Goal: Task Accomplishment & Management: Complete application form

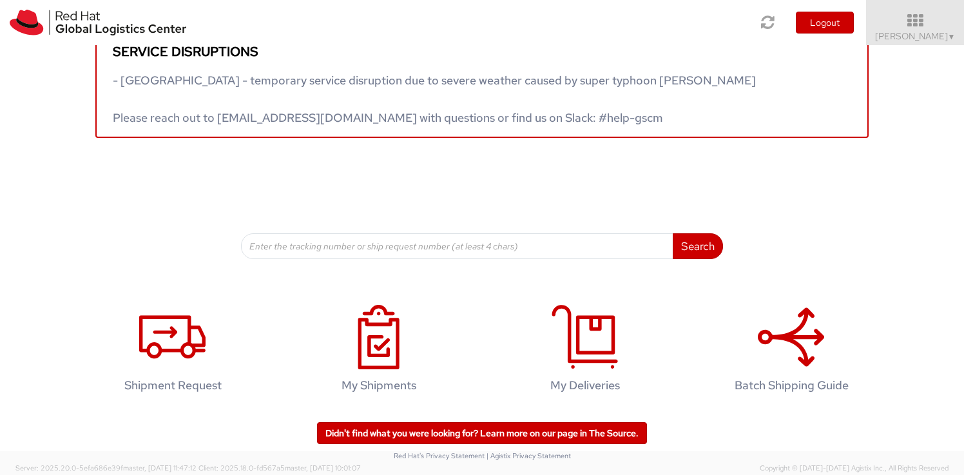
scroll to position [33, 0]
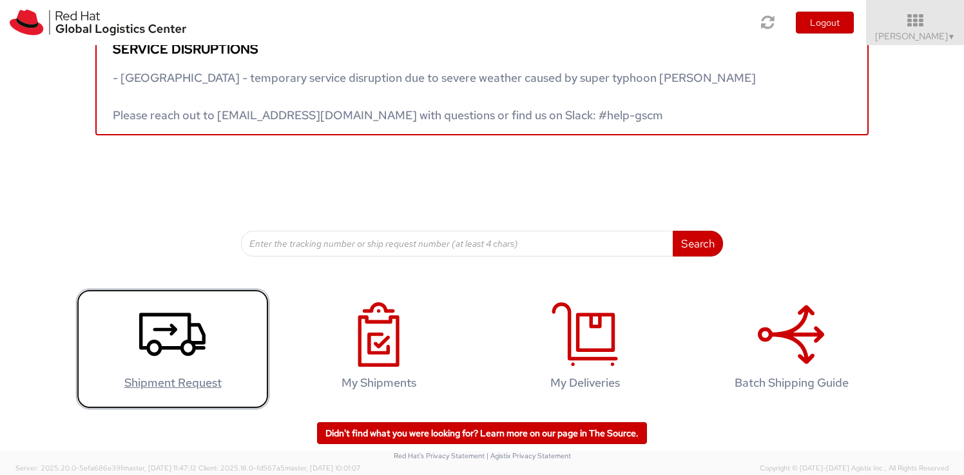
click at [211, 353] on link "Shipment Request" at bounding box center [172, 349] width 193 height 120
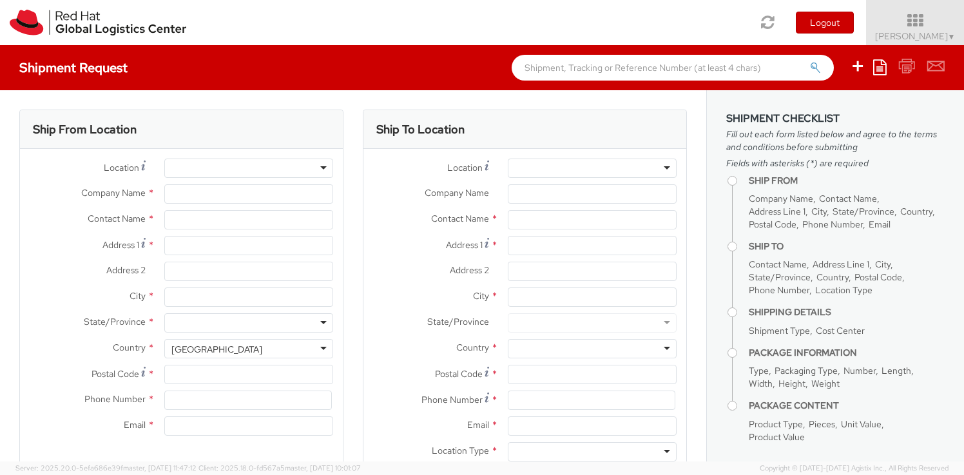
select select
type input "Red Hat"
type input "[PERSON_NAME]"
type input "918046128747"
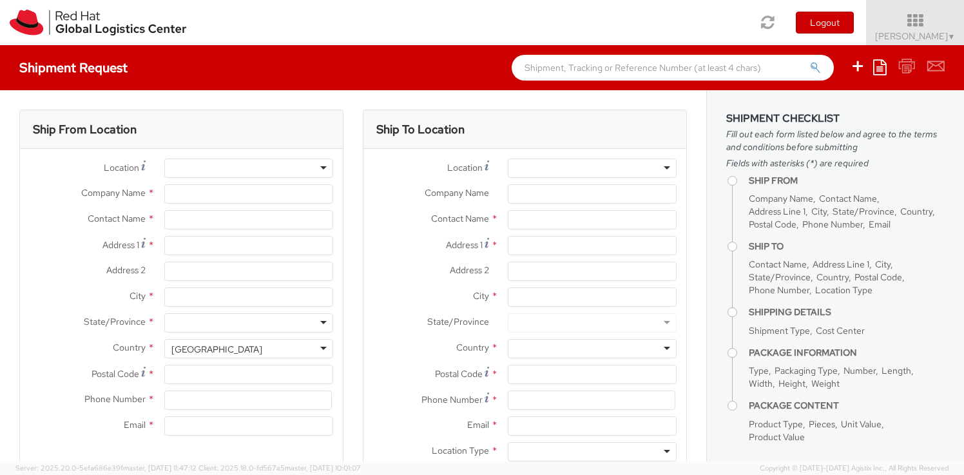
type input "kimishra@redhat.com"
click at [323, 167] on div at bounding box center [248, 167] width 169 height 19
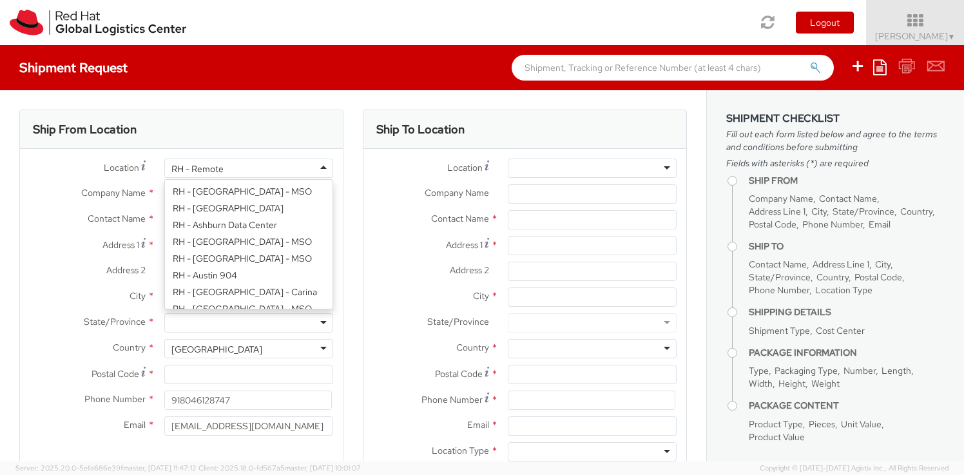
scroll to position [1673, 0]
select select "527"
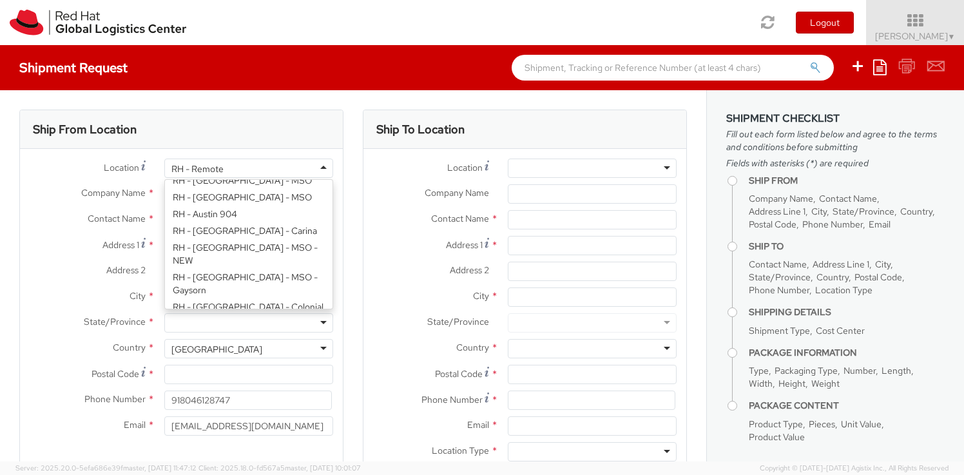
scroll to position [53, 0]
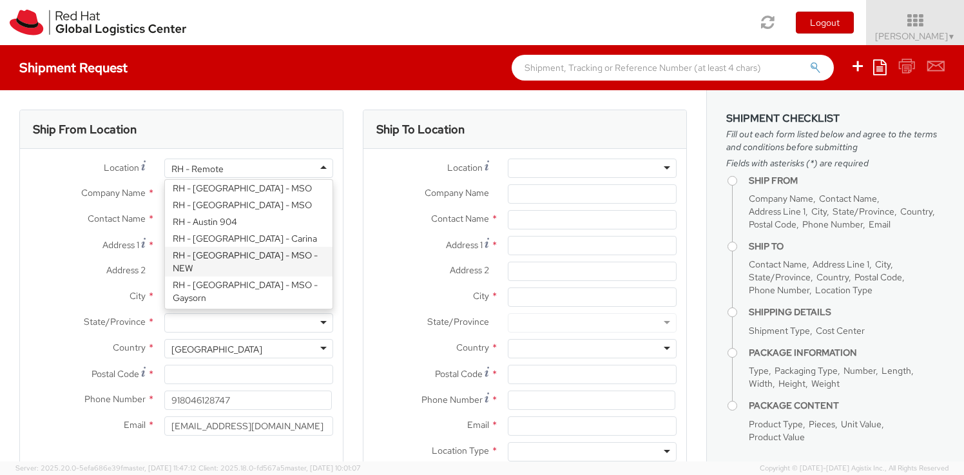
type input "Red Hat India Private Limited"
type input "Site No. 26 Laskar, Hosur Rd"
type input "BANGALORE"
type input "560029"
select select "CM"
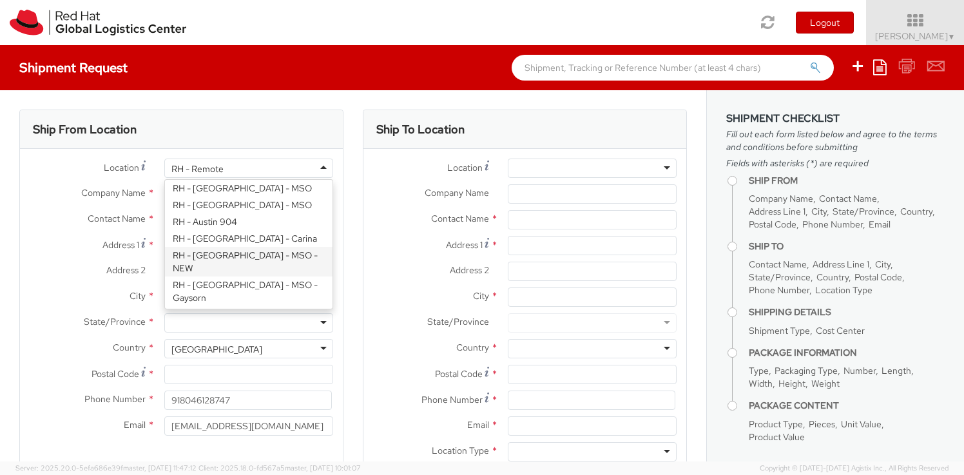
select select "KGS"
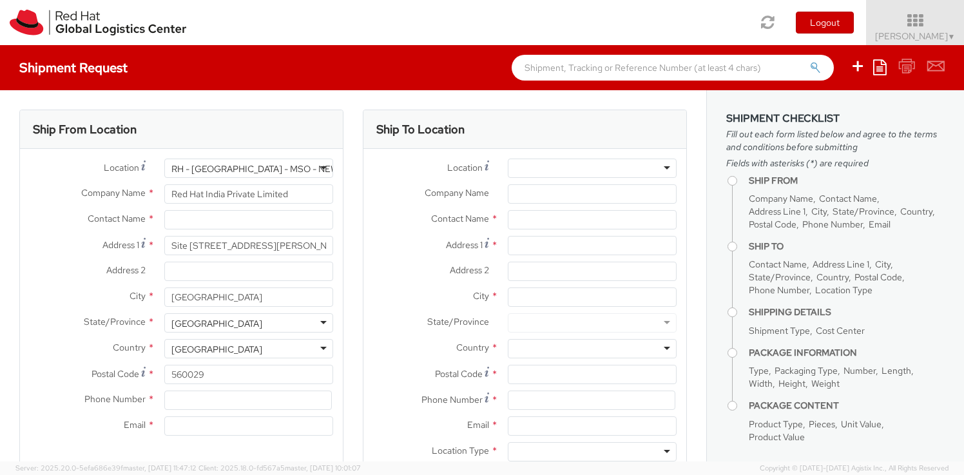
click at [321, 169] on div "RH - Bangalore - MSO - NEW" at bounding box center [248, 167] width 169 height 19
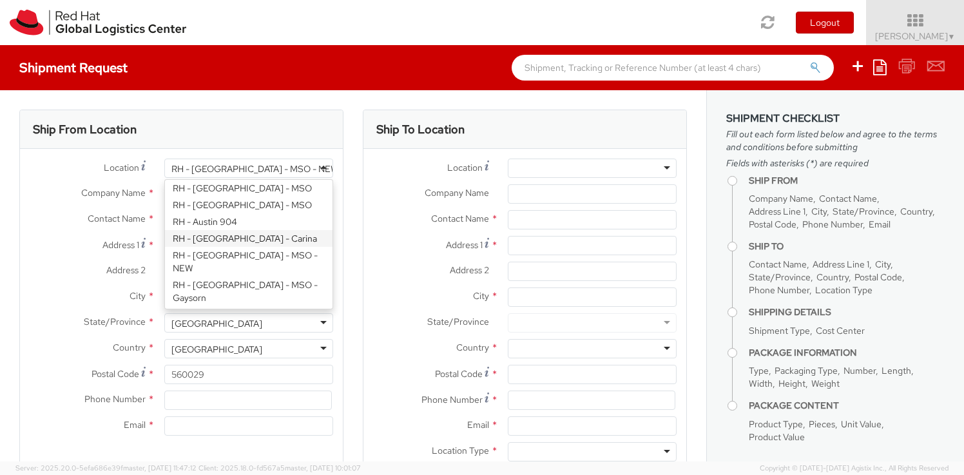
type input "Bagmane Constellation Business Park"
type input "FL 10, East Tower, Carina Building"
type input "560037"
type input "918067935000"
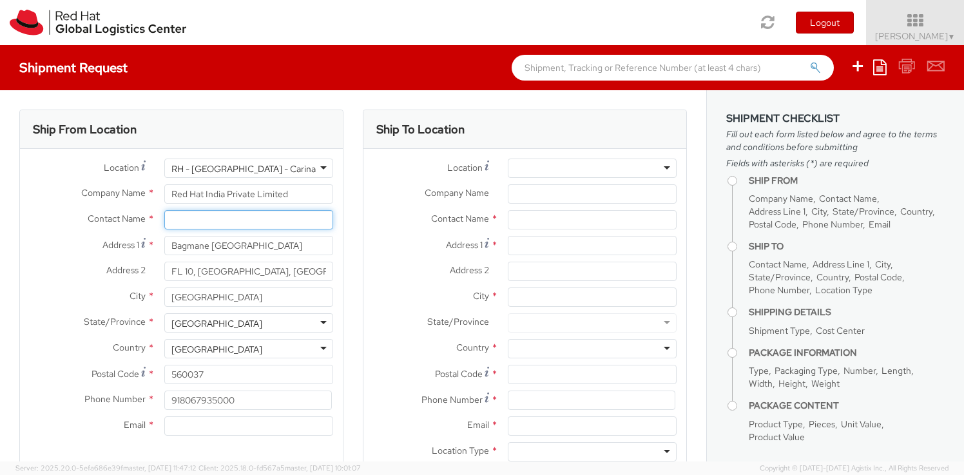
click at [269, 221] on input "text" at bounding box center [248, 219] width 169 height 19
type input "[PERSON_NAME]"
click at [348, 239] on div "Ship From Location Location * RH - Bangalore - Carina RH - Bangalore - Carina R…" at bounding box center [181, 301] width 343 height 384
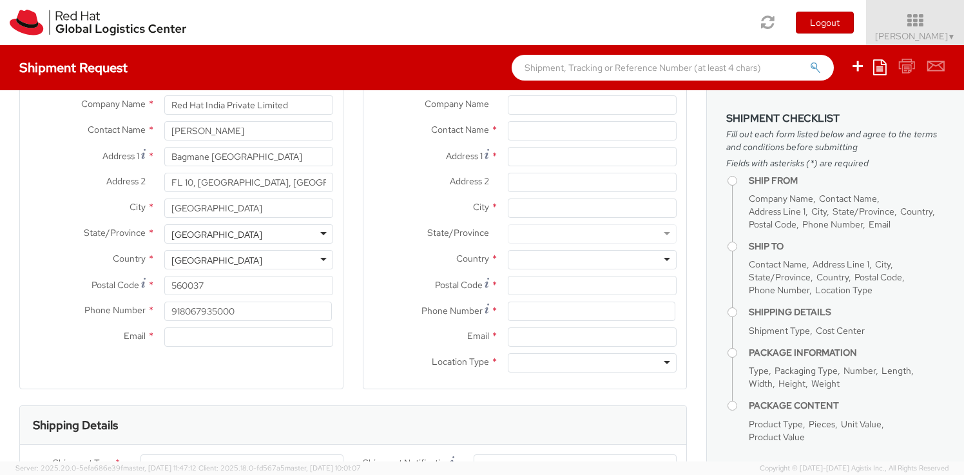
scroll to position [100, 0]
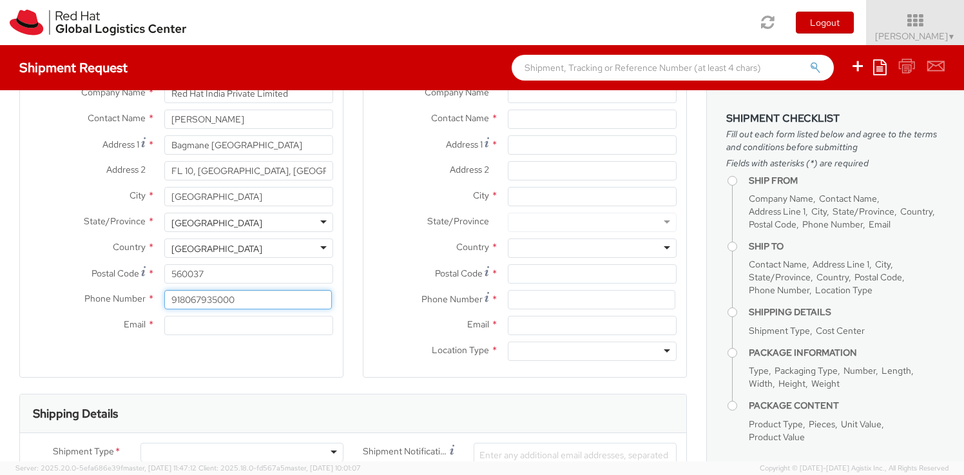
drag, startPoint x: 253, startPoint y: 301, endPoint x: 165, endPoint y: 297, distance: 88.3
click at [165, 297] on input "918067935000" at bounding box center [247, 299] width 167 height 19
type input "8884081414"
click at [164, 365] on div "Ship From Location Location * RH - Bangalore - Carina RH - Bangalore - Carina R…" at bounding box center [181, 193] width 324 height 368
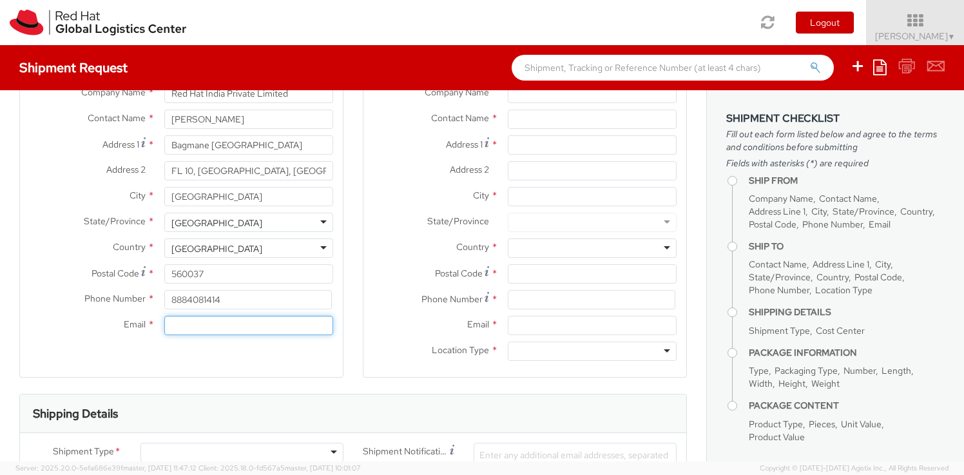
click at [196, 323] on input "Email *" at bounding box center [248, 325] width 169 height 19
type input "kimishra@redhat.com"
click at [335, 351] on div "Ship From Location Location * RH - Bangalore - Carina RH - Bangalore - Carina R…" at bounding box center [181, 193] width 324 height 368
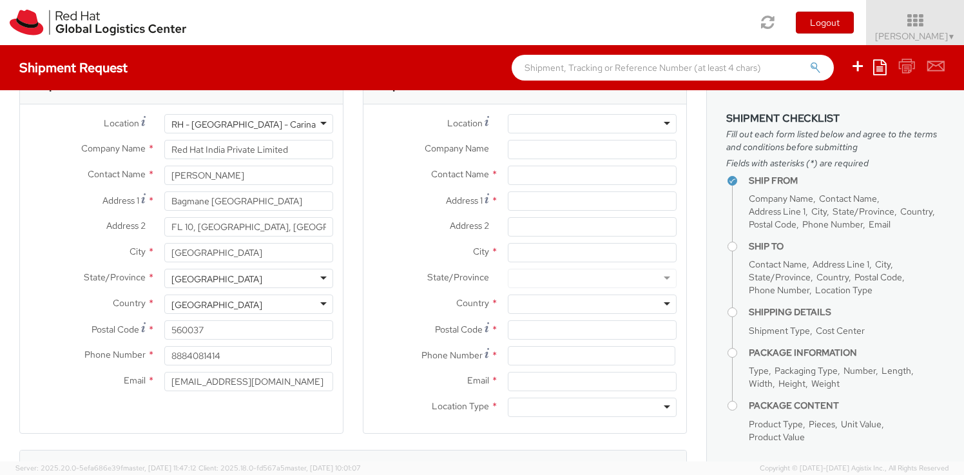
scroll to position [0, 0]
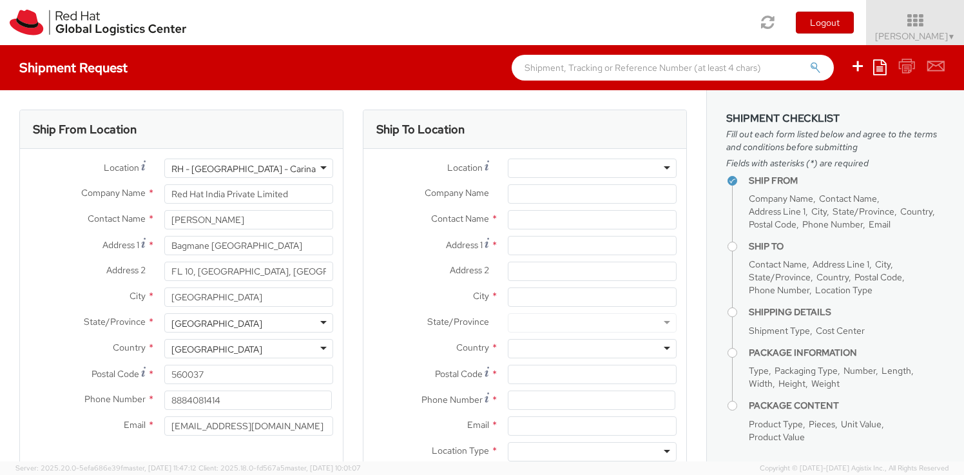
click at [665, 171] on div at bounding box center [592, 167] width 169 height 19
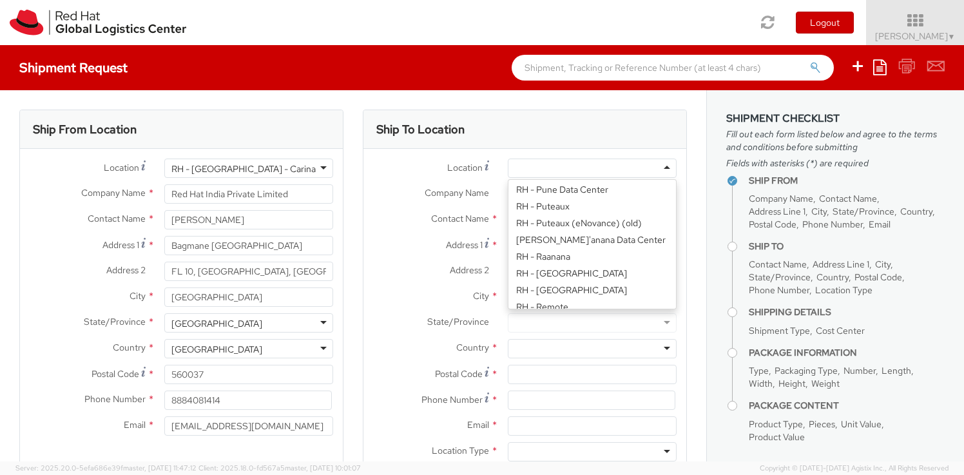
scroll to position [1834, 0]
type input "Red Hat Asia Pacific Pte Ltd"
type input "88 Market Street, Level 45"
type input "CapitaSpring"
type input "SINGAPORE"
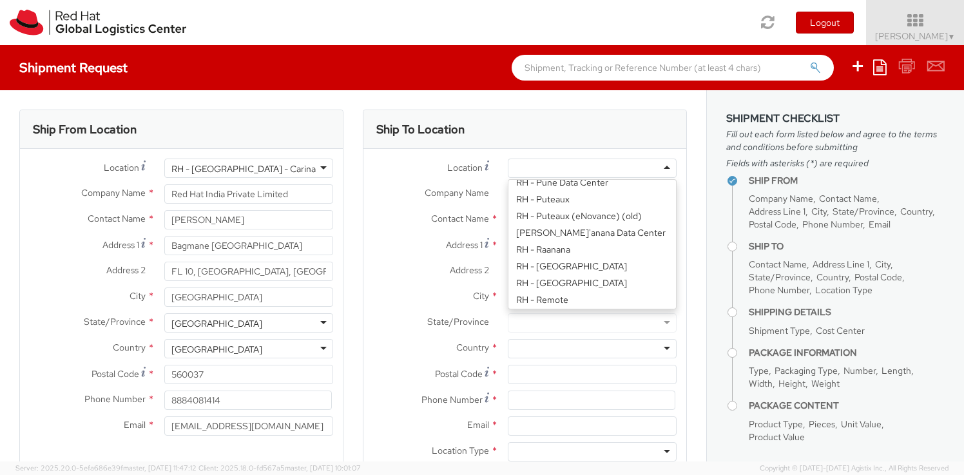
type input "048948"
type input "65 6490 4200"
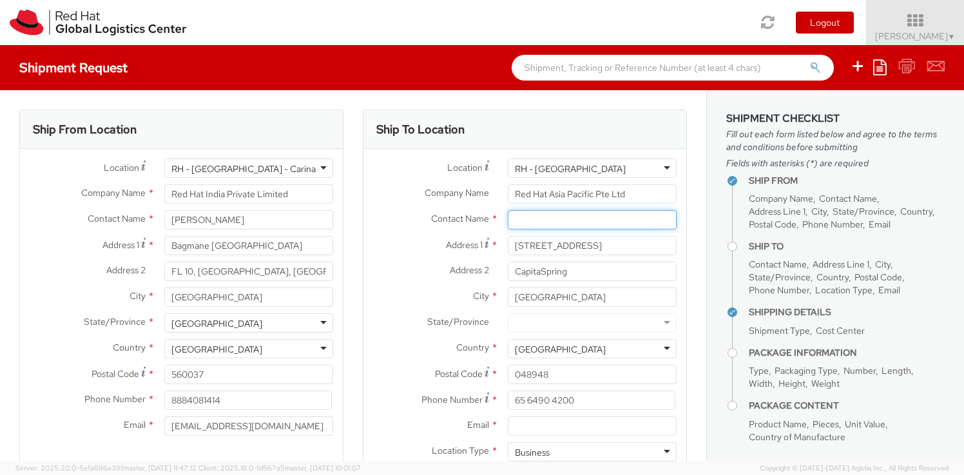
click at [556, 223] on input "text" at bounding box center [592, 219] width 169 height 19
type input "Anirudh Samantaray"
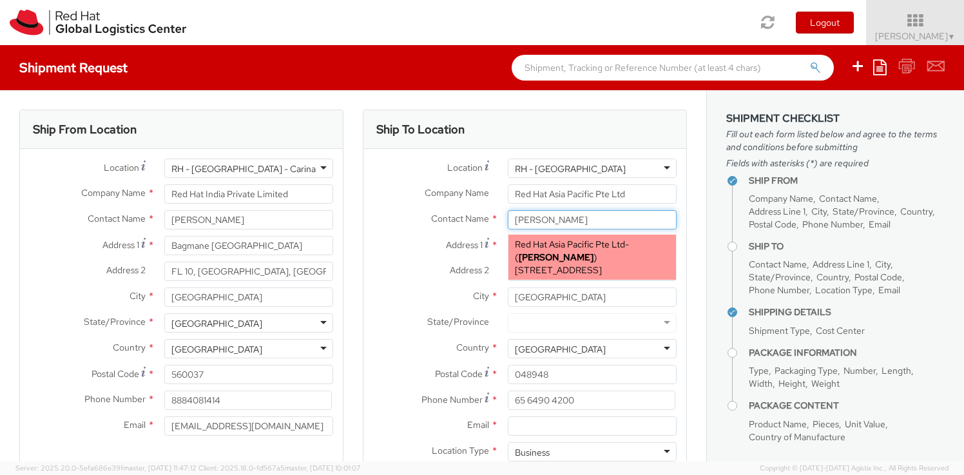
click at [549, 253] on strong "Anirudh Samantaray" at bounding box center [555, 257] width 75 height 12
type input "asamanta@redhat.com"
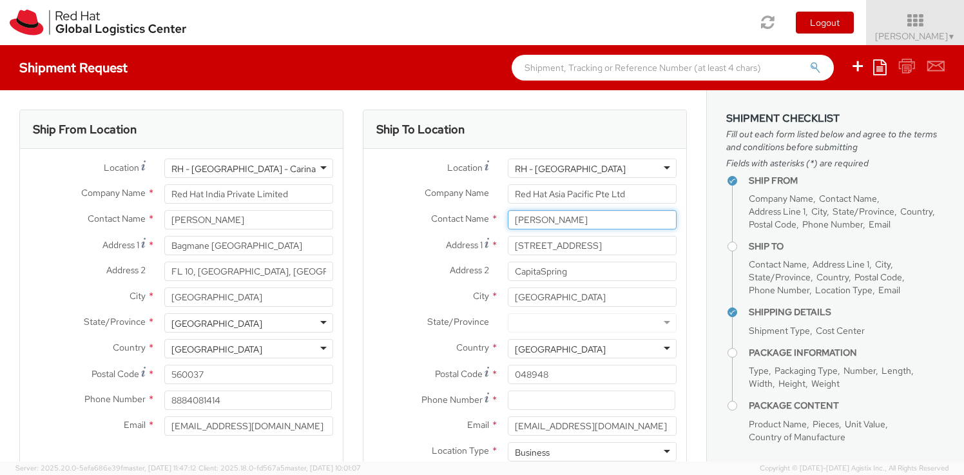
type input "Anirudh Samantaray"
click at [531, 325] on div at bounding box center [592, 322] width 169 height 19
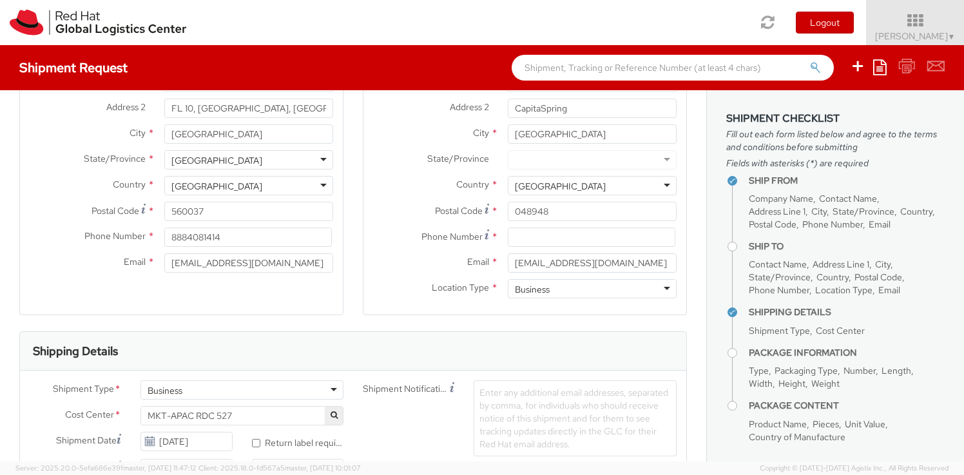
scroll to position [168, 0]
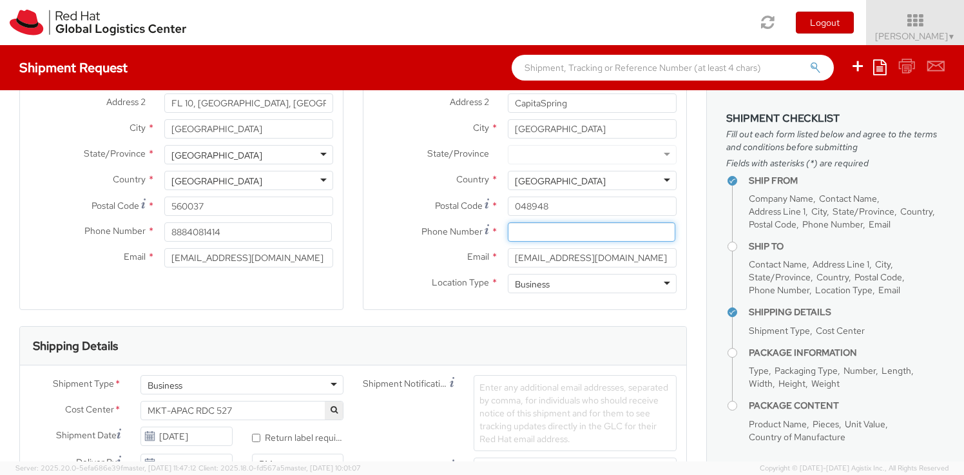
click at [549, 231] on input at bounding box center [591, 231] width 167 height 19
type input "+65 86781568"
click at [411, 264] on label "Email *" at bounding box center [430, 256] width 135 height 17
click at [508, 264] on input "asamanta@redhat.com" at bounding box center [592, 257] width 169 height 19
click at [394, 279] on label "Location Type *" at bounding box center [430, 282] width 135 height 17
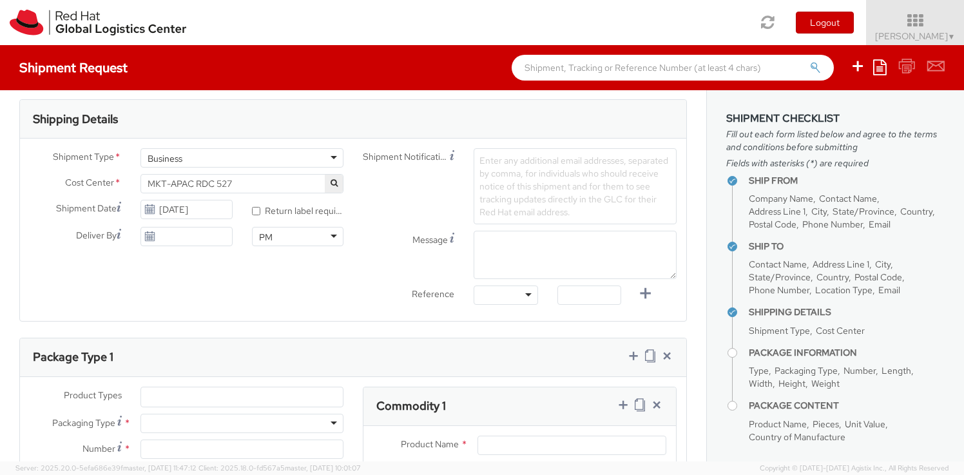
scroll to position [397, 0]
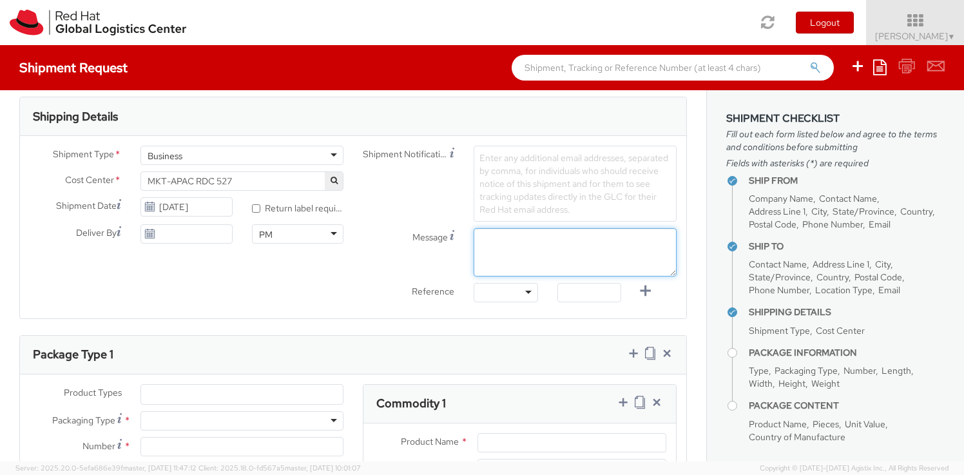
click at [536, 239] on textarea "Message" at bounding box center [574, 252] width 203 height 48
click at [531, 166] on span "Enter any additional email addresses, separated by comma, for individuals who s…" at bounding box center [573, 183] width 189 height 63
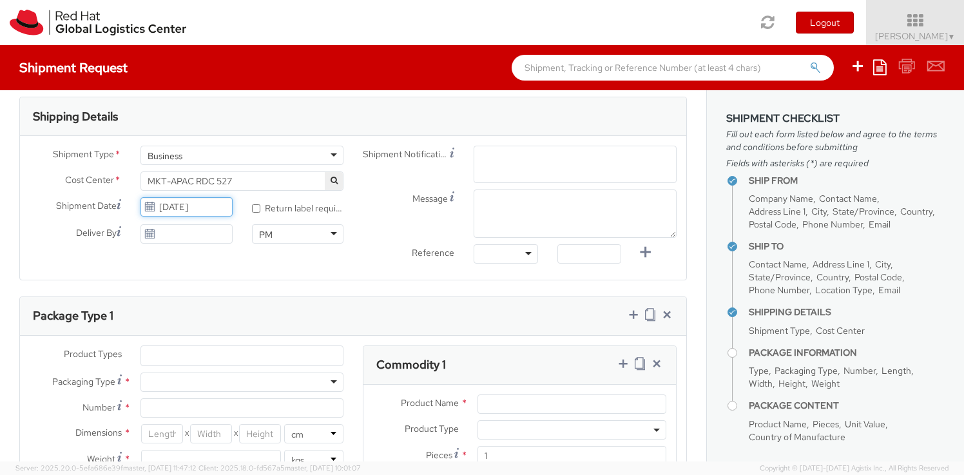
click at [202, 209] on input "10/08/2025" at bounding box center [185, 206] width 91 height 19
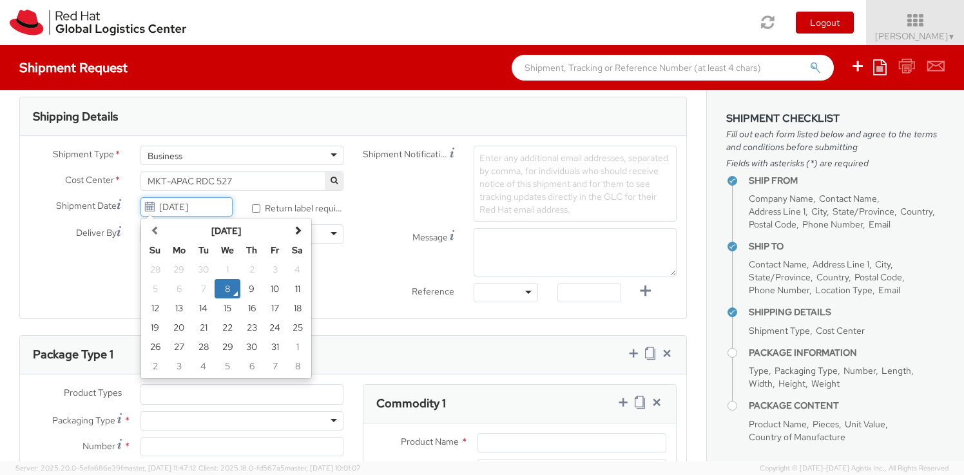
click at [227, 286] on td "8" at bounding box center [227, 288] width 26 height 19
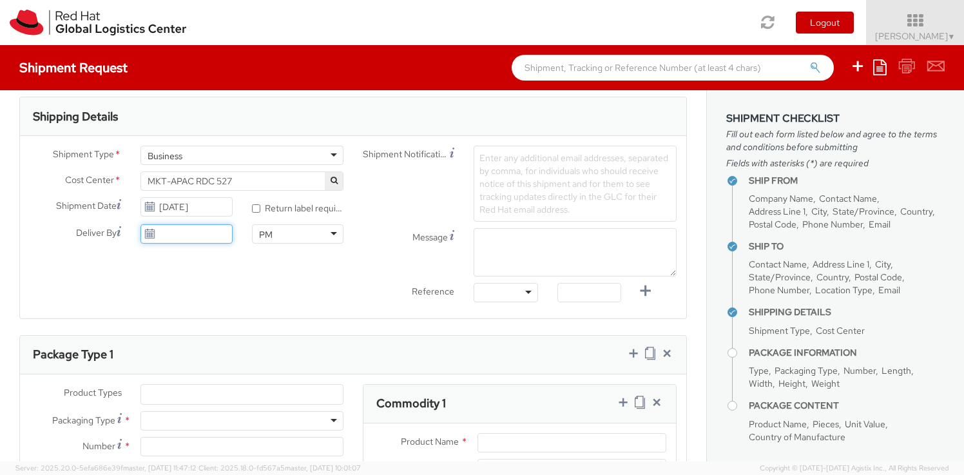
click at [202, 234] on input "Deliver By" at bounding box center [185, 233] width 91 height 19
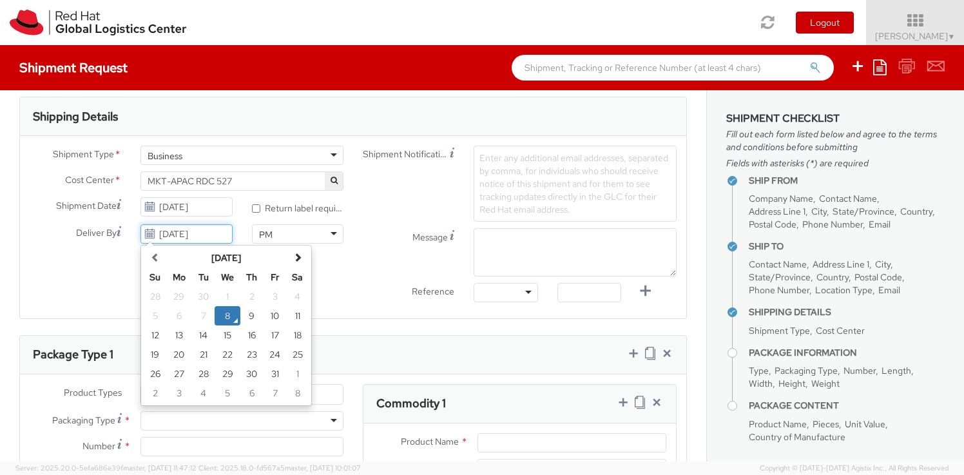
click at [227, 316] on td "8" at bounding box center [227, 315] width 26 height 19
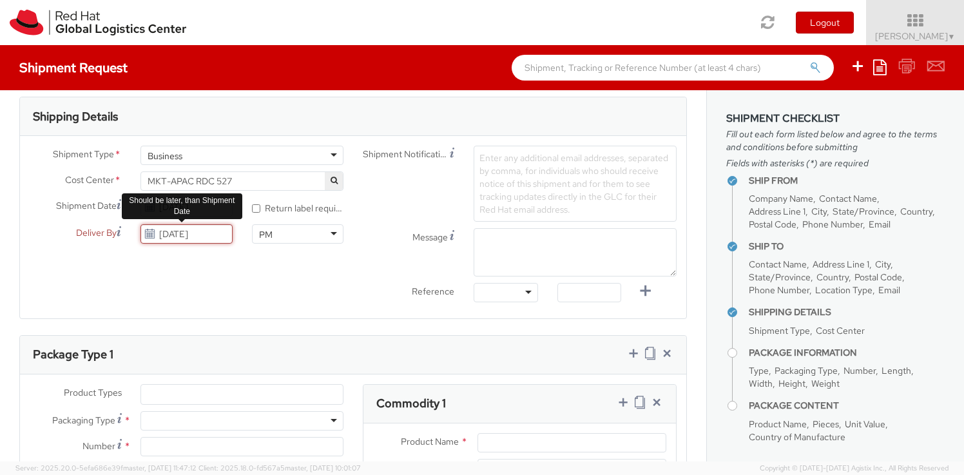
click at [179, 230] on input "10/08/2025" at bounding box center [185, 233] width 91 height 19
click at [276, 318] on td "10" at bounding box center [274, 315] width 23 height 19
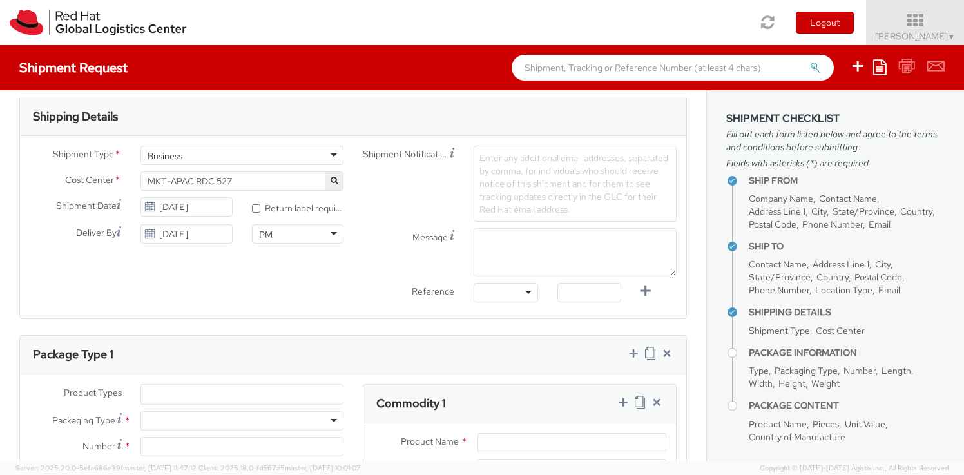
click at [235, 284] on div "Shipment Type * Business Business Business Cost Center * MKT-APAC RDC 527 MKT-A…" at bounding box center [353, 227] width 666 height 163
click at [191, 207] on input "10/08/2025" at bounding box center [185, 206] width 91 height 19
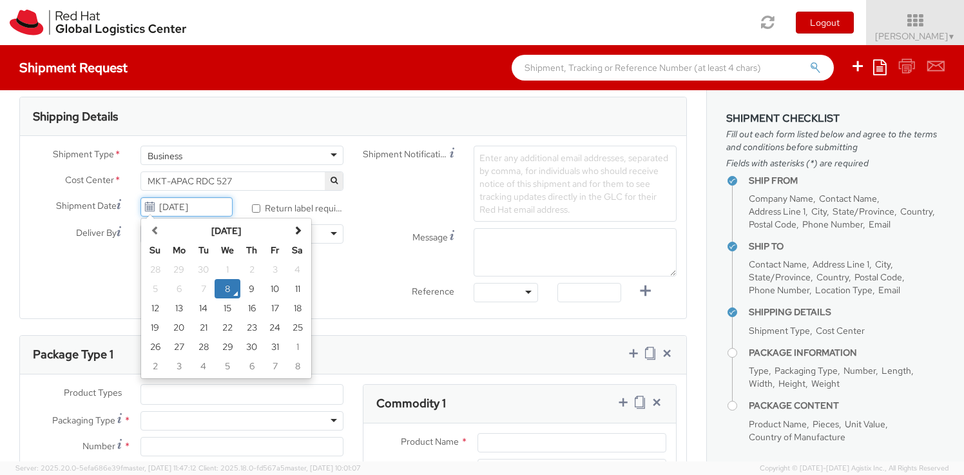
click at [222, 280] on td "8" at bounding box center [227, 288] width 26 height 19
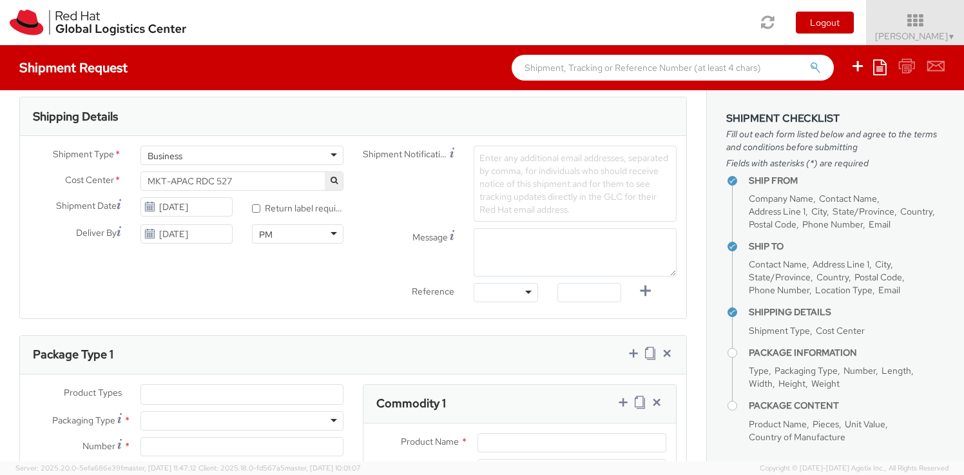
click at [219, 290] on div "Shipment Type * Business Business Business Cost Center * MKT-APAC RDC 527 MKT-A…" at bounding box center [353, 227] width 666 height 163
click at [193, 225] on input "10/10/2025" at bounding box center [185, 233] width 91 height 19
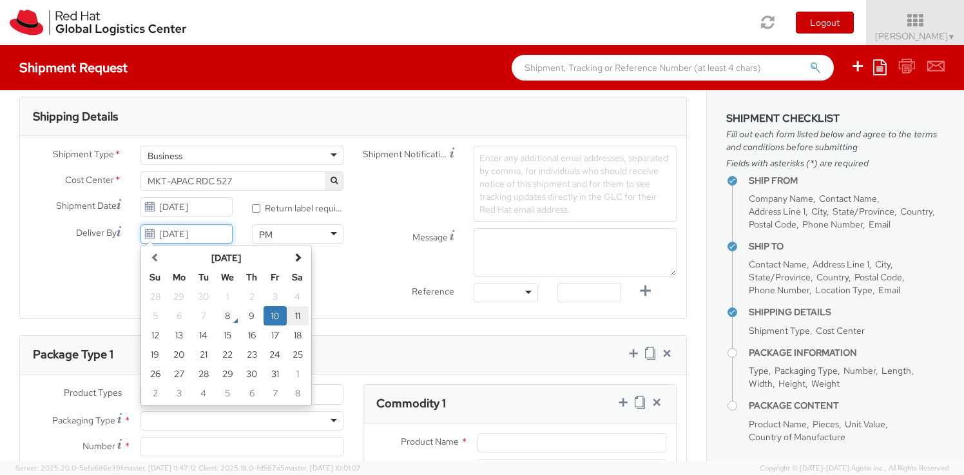
click at [296, 316] on td "11" at bounding box center [298, 315] width 23 height 19
type input "10/11/2025"
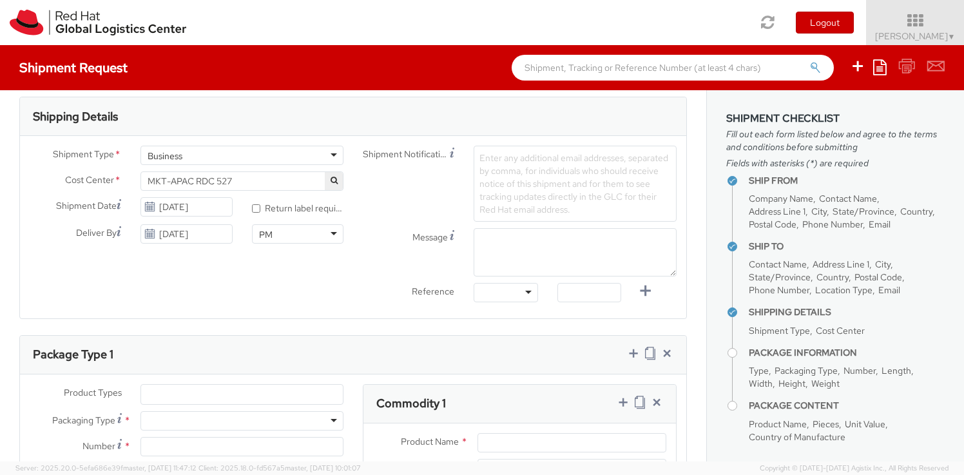
click at [255, 285] on div "Shipment Type * Business Business Business Cost Center * MKT-APAC RDC 527 MKT-A…" at bounding box center [353, 227] width 666 height 163
click at [287, 234] on div "PM" at bounding box center [297, 233] width 91 height 19
click at [366, 256] on div "Message" at bounding box center [519, 252] width 333 height 48
click at [521, 294] on div at bounding box center [505, 292] width 64 height 19
click at [377, 285] on label "Reference" at bounding box center [408, 290] width 111 height 15
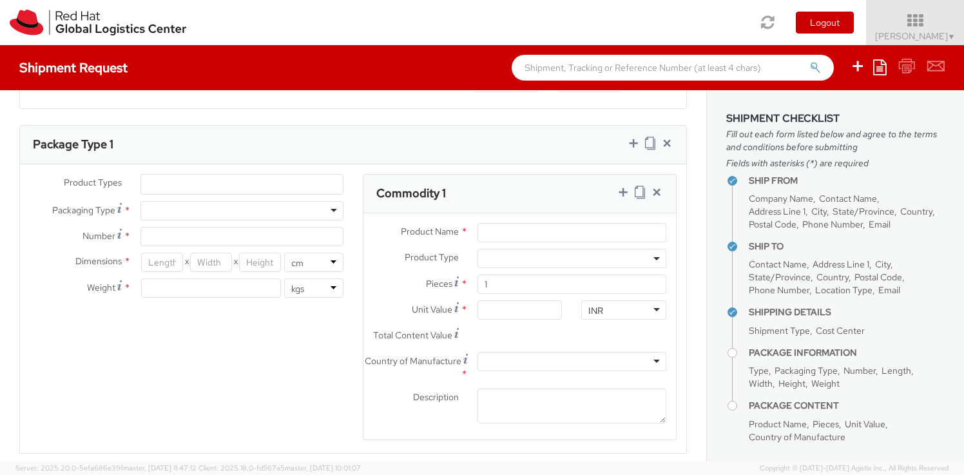
scroll to position [611, 0]
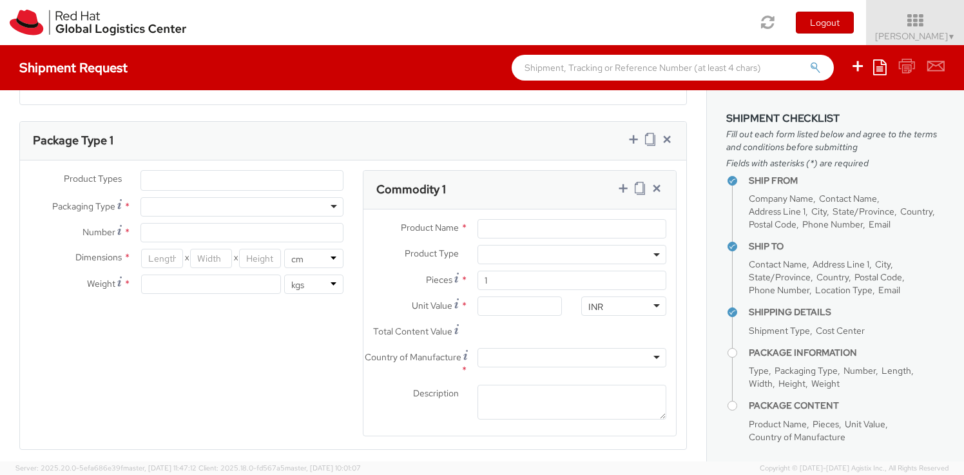
click at [255, 205] on div at bounding box center [241, 206] width 203 height 19
type input "1"
type input "24.13"
type input "31.75"
type input "0.64"
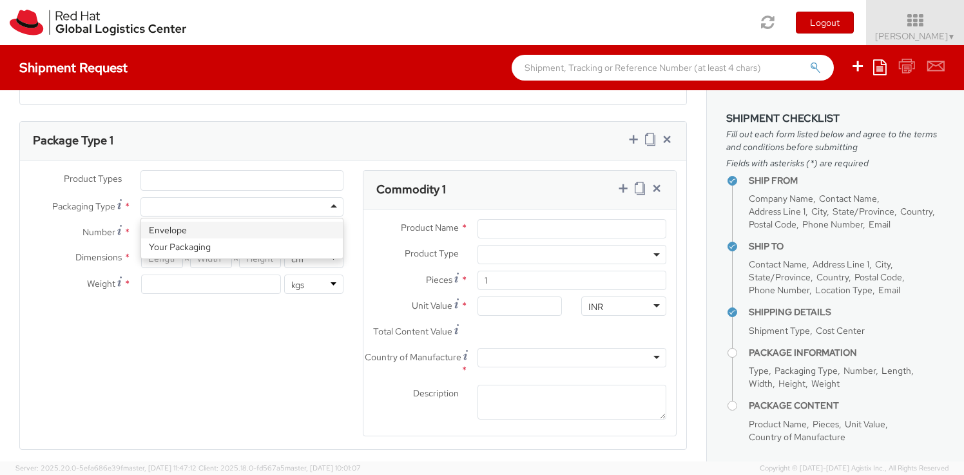
type input "0.5"
click at [324, 254] on select "in cm" at bounding box center [313, 258] width 59 height 19
click at [284, 249] on select "in cm" at bounding box center [313, 258] width 59 height 19
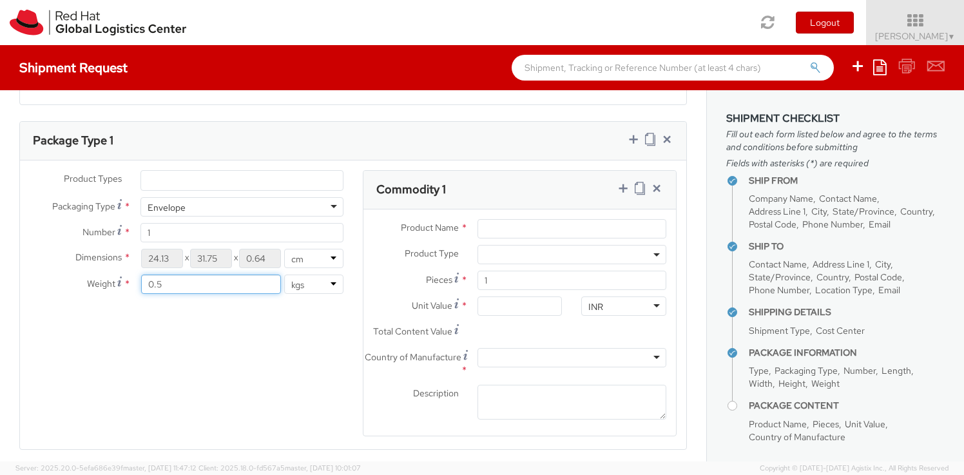
click at [218, 287] on input "0.5" at bounding box center [210, 283] width 139 height 19
click at [238, 329] on div "Product Types * Documents Docking Station Laptop Monitor Other Hardware Server …" at bounding box center [353, 311] width 666 height 283
click at [248, 327] on div "Product Types * Documents Docking Station Laptop Monitor Other Hardware Server …" at bounding box center [353, 311] width 666 height 283
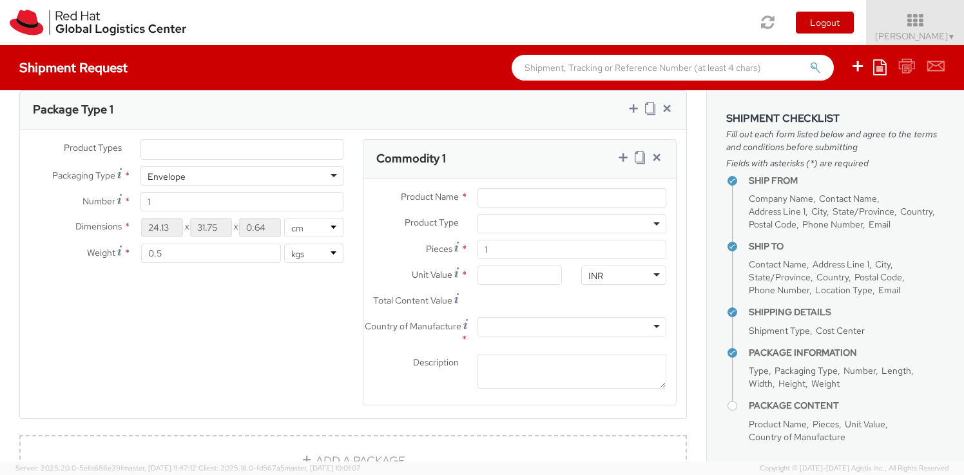
scroll to position [631, 0]
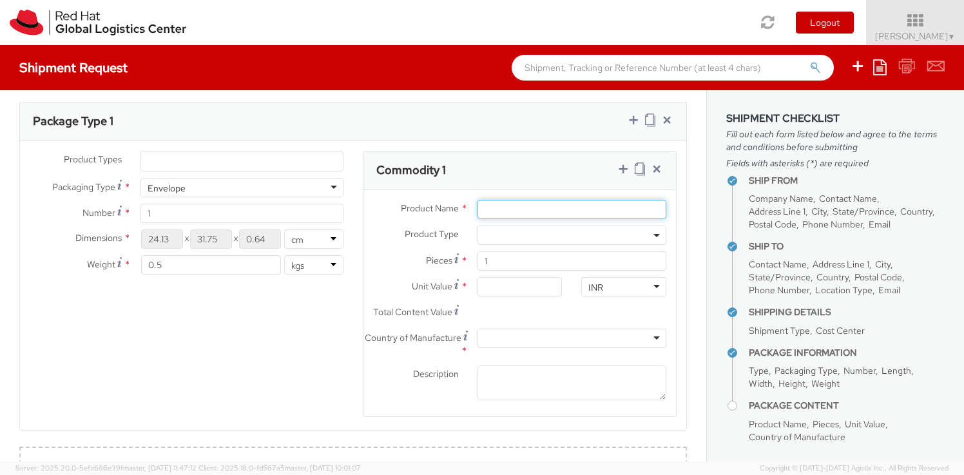
click at [513, 211] on input "Product Name *" at bounding box center [571, 209] width 189 height 19
type input "Documents"
type input "1.00"
type input "Documents"
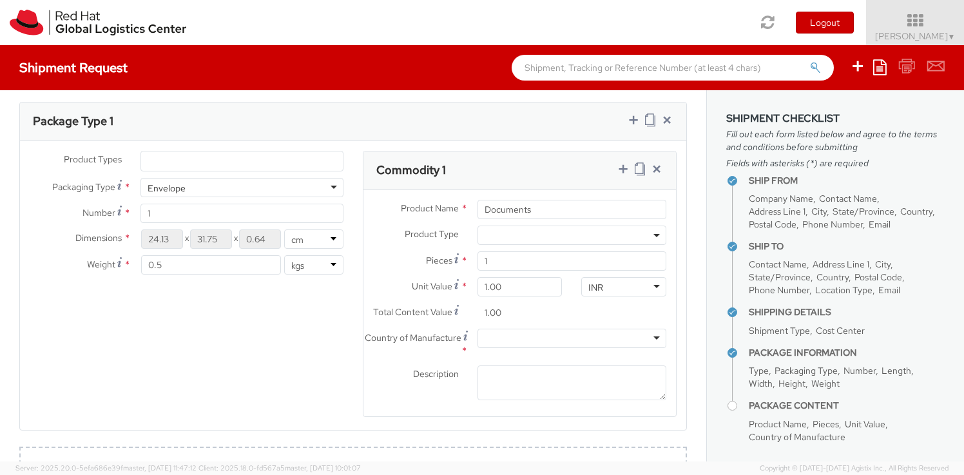
click at [535, 238] on span at bounding box center [571, 234] width 189 height 19
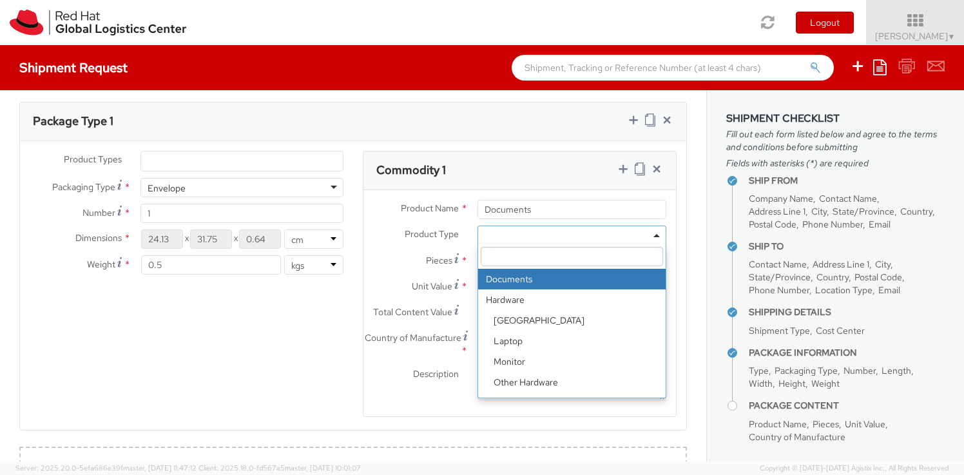
select select "DOCUMENT"
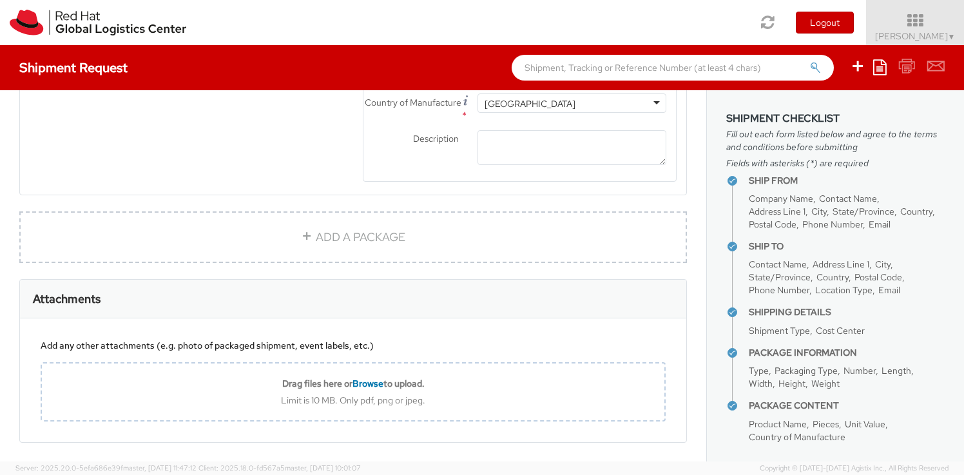
scroll to position [915, 0]
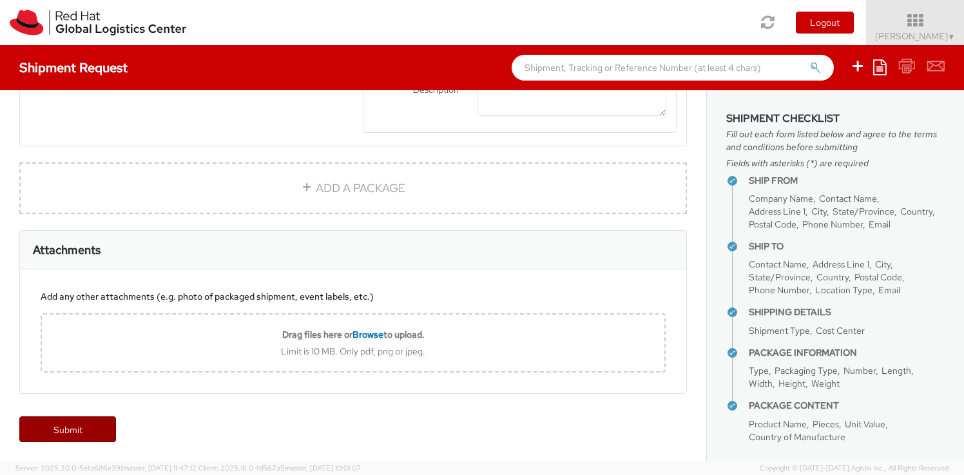
click at [65, 437] on link "Submit" at bounding box center [67, 429] width 97 height 26
